Goal: Ask a question

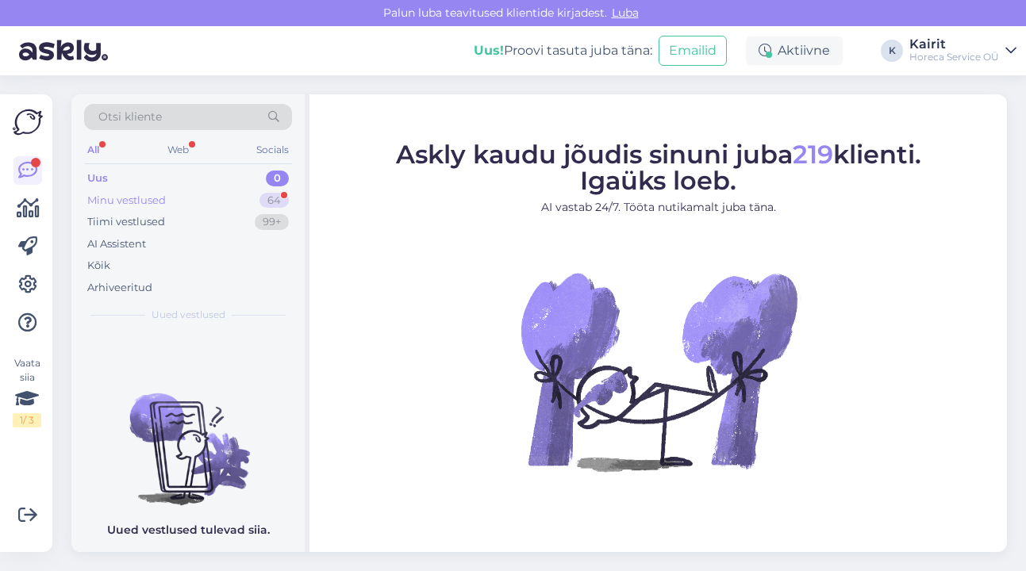
click at [139, 197] on div "Minu vestlused" at bounding box center [126, 201] width 79 height 16
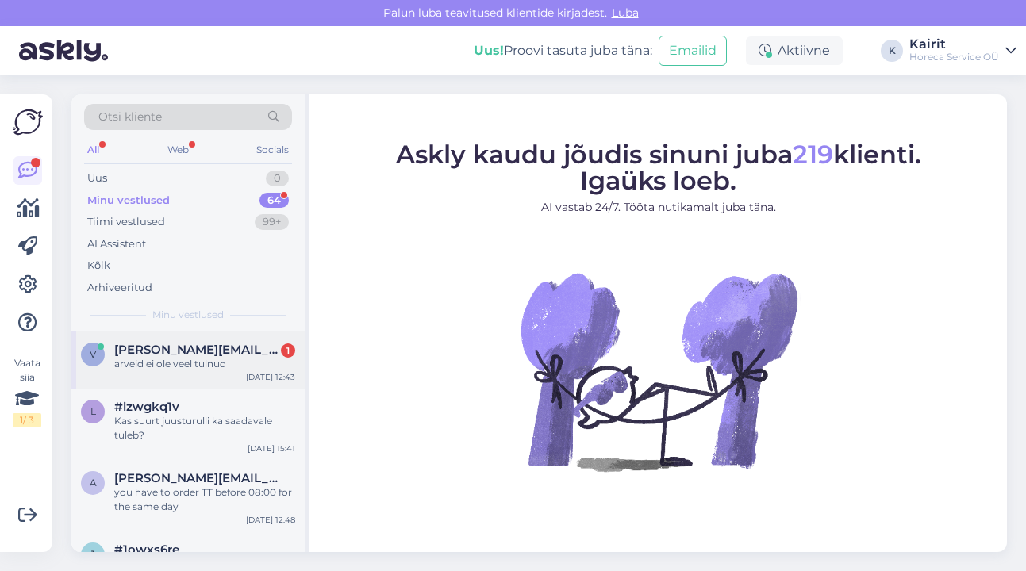
click at [183, 368] on div "arveid ei ole veel tulnud" at bounding box center [204, 364] width 181 height 14
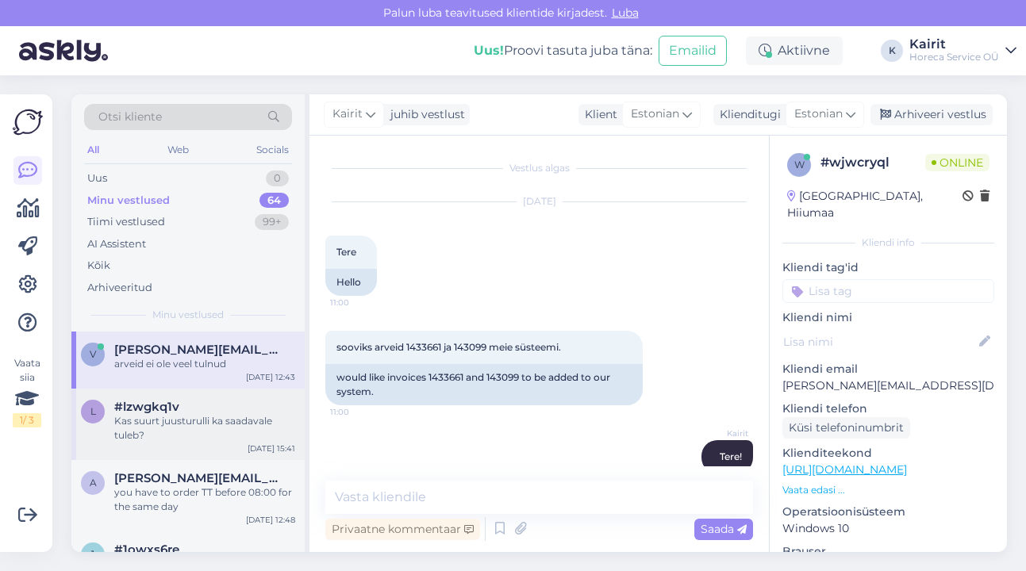
scroll to position [434, 0]
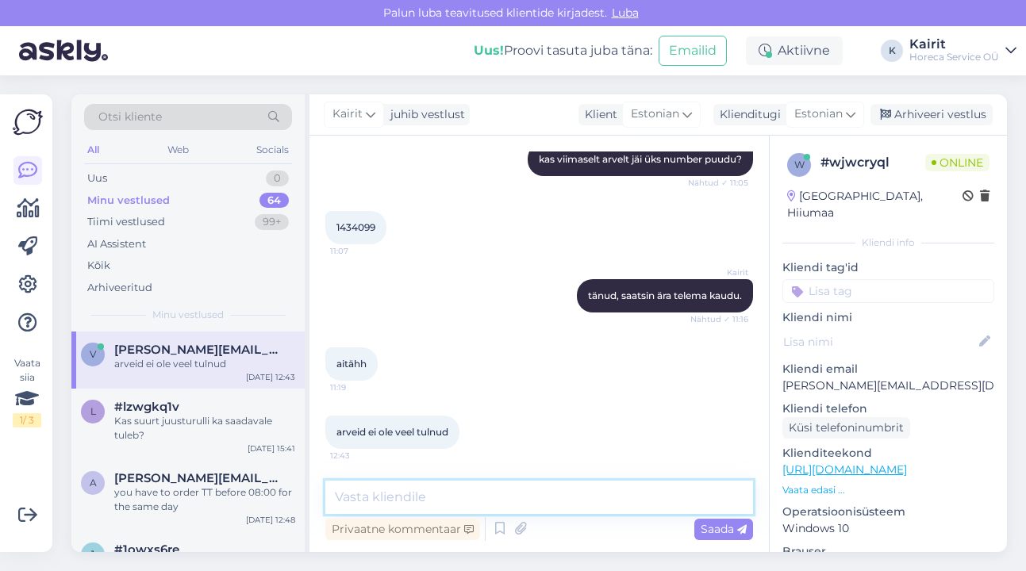
click at [475, 497] on textarea at bounding box center [539, 497] width 428 height 33
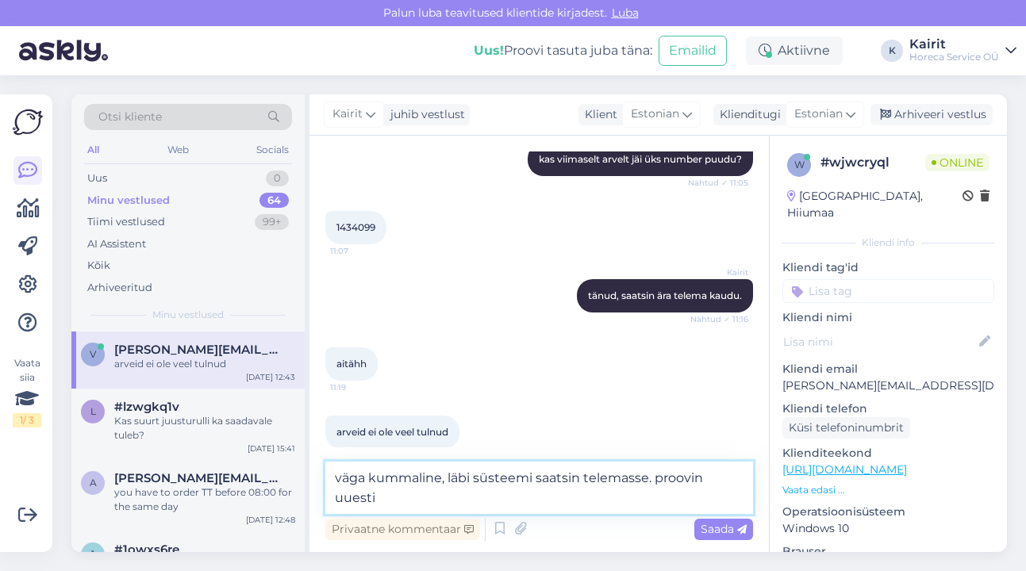
type textarea "väga kummaline, läbi süsteemi saatsin telemasse. proovin uuesti."
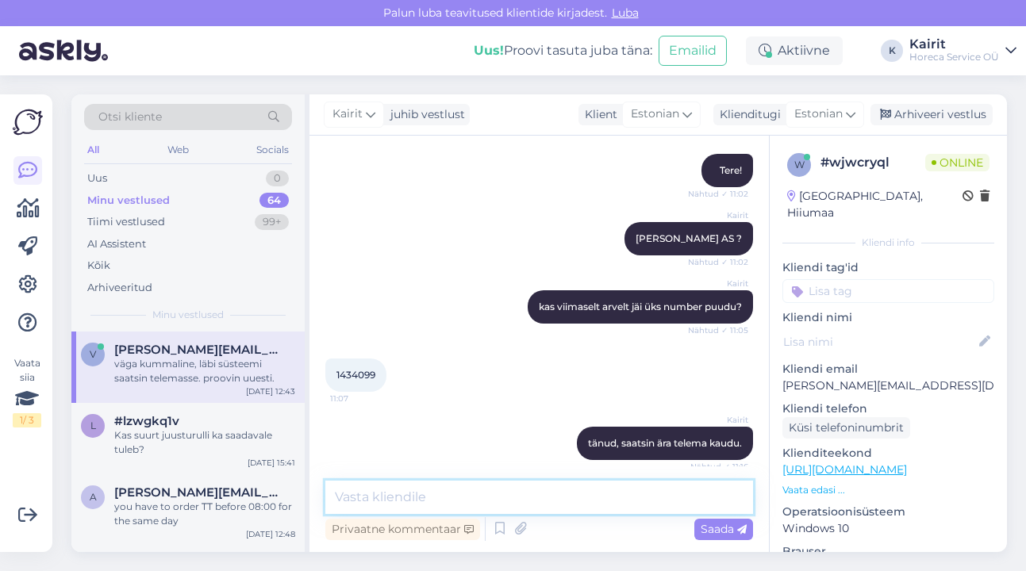
scroll to position [318, 0]
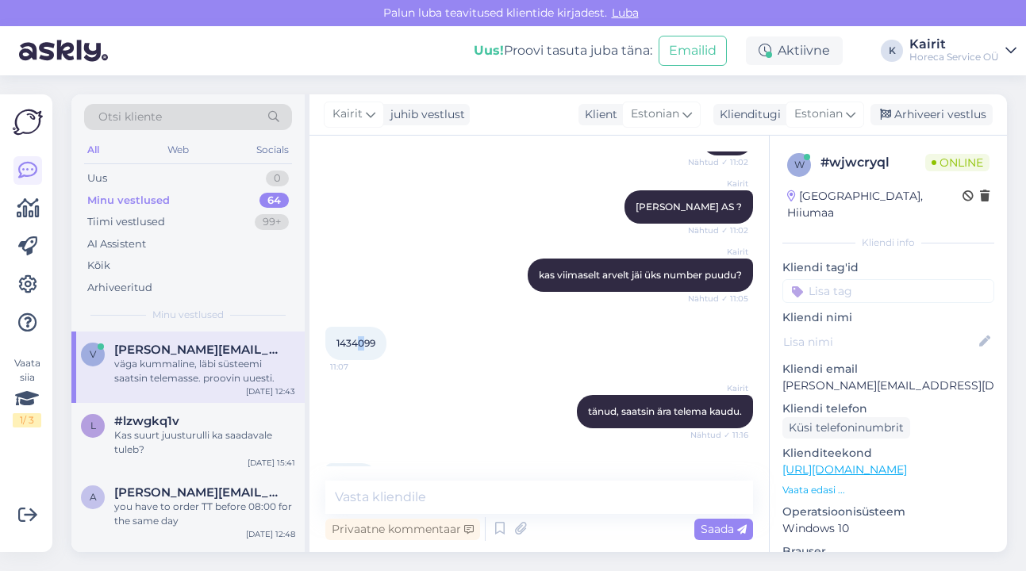
click at [361, 341] on span "1434099" at bounding box center [356, 343] width 39 height 12
click at [349, 343] on span "1434099" at bounding box center [356, 343] width 39 height 12
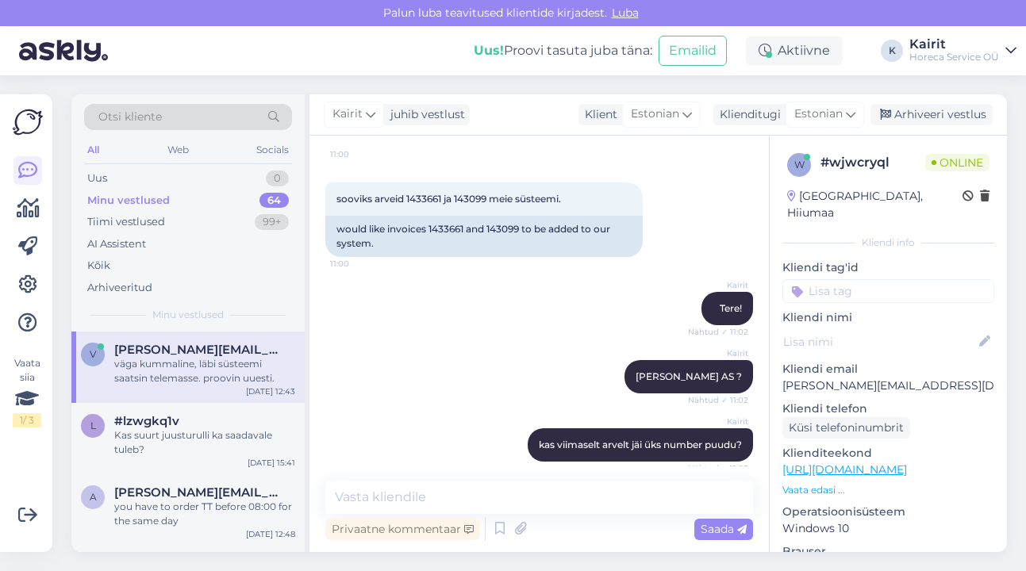
scroll to position [120, 0]
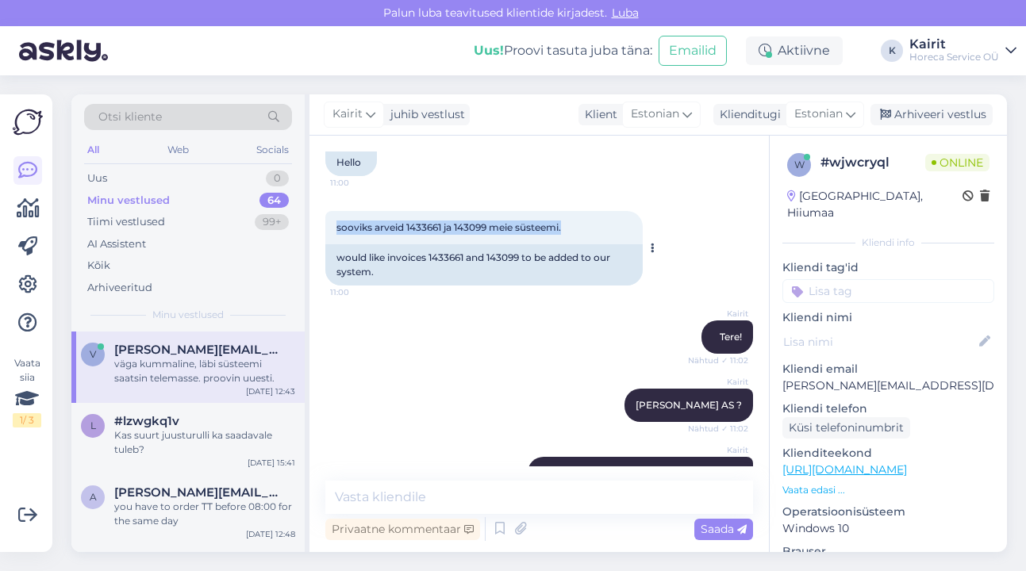
drag, startPoint x: 338, startPoint y: 225, endPoint x: 564, endPoint y: 221, distance: 226.3
click at [561, 221] on span "sooviks arveid 1433661 ja 143099 meie süsteemi." at bounding box center [449, 227] width 225 height 12
copy span "sooviks arveid 1433661 ja 143099 meie süsteemi."
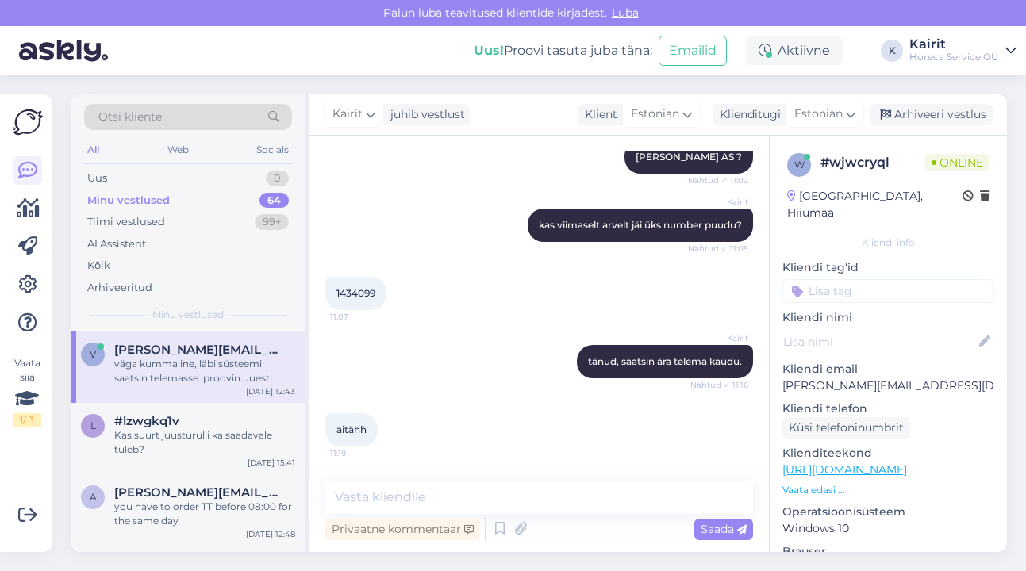
scroll to position [418, 0]
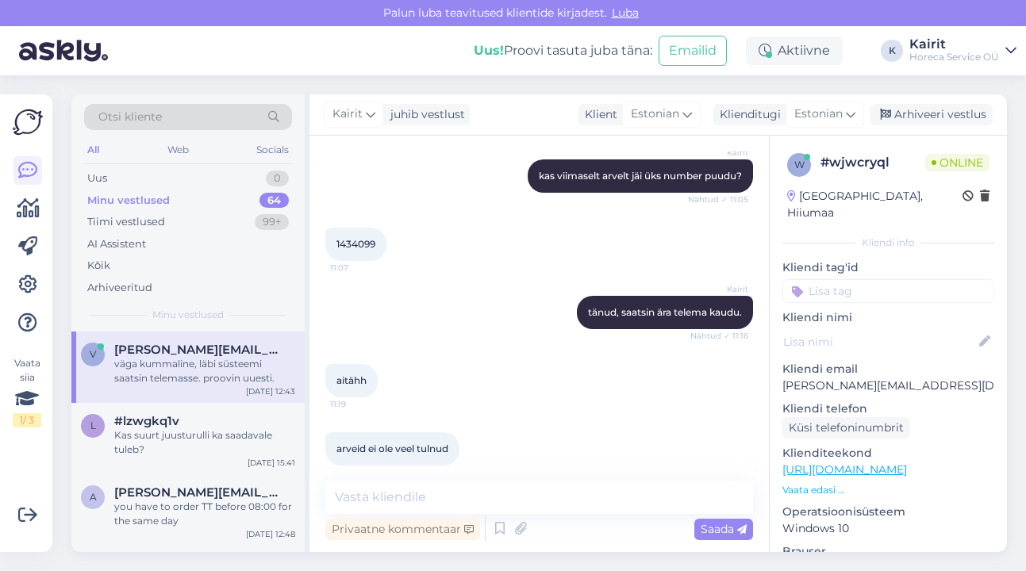
click at [358, 245] on span "1434099" at bounding box center [356, 244] width 39 height 12
copy div "1434099 11:07"
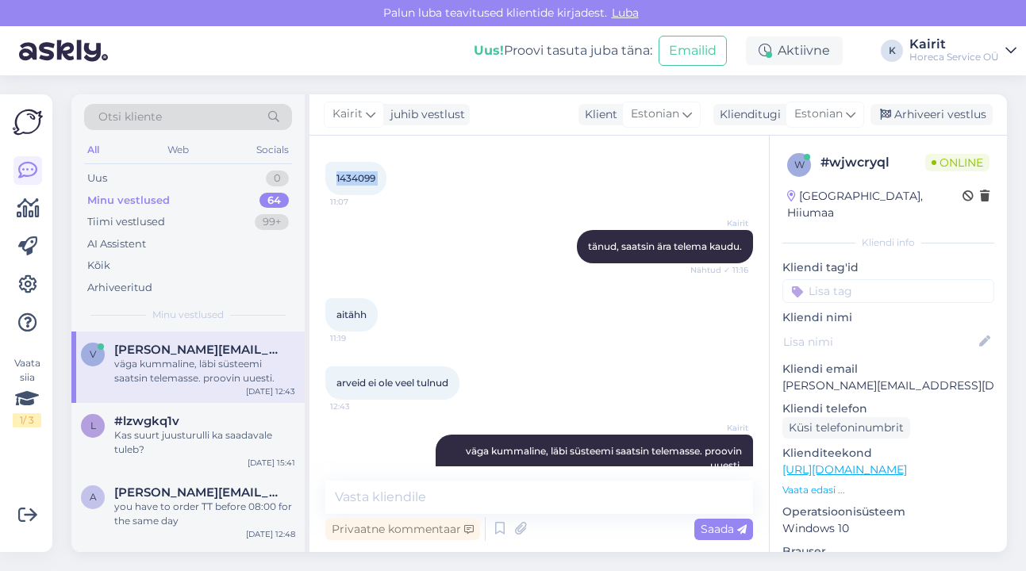
scroll to position [517, 0]
